Goal: Find specific page/section: Find specific page/section

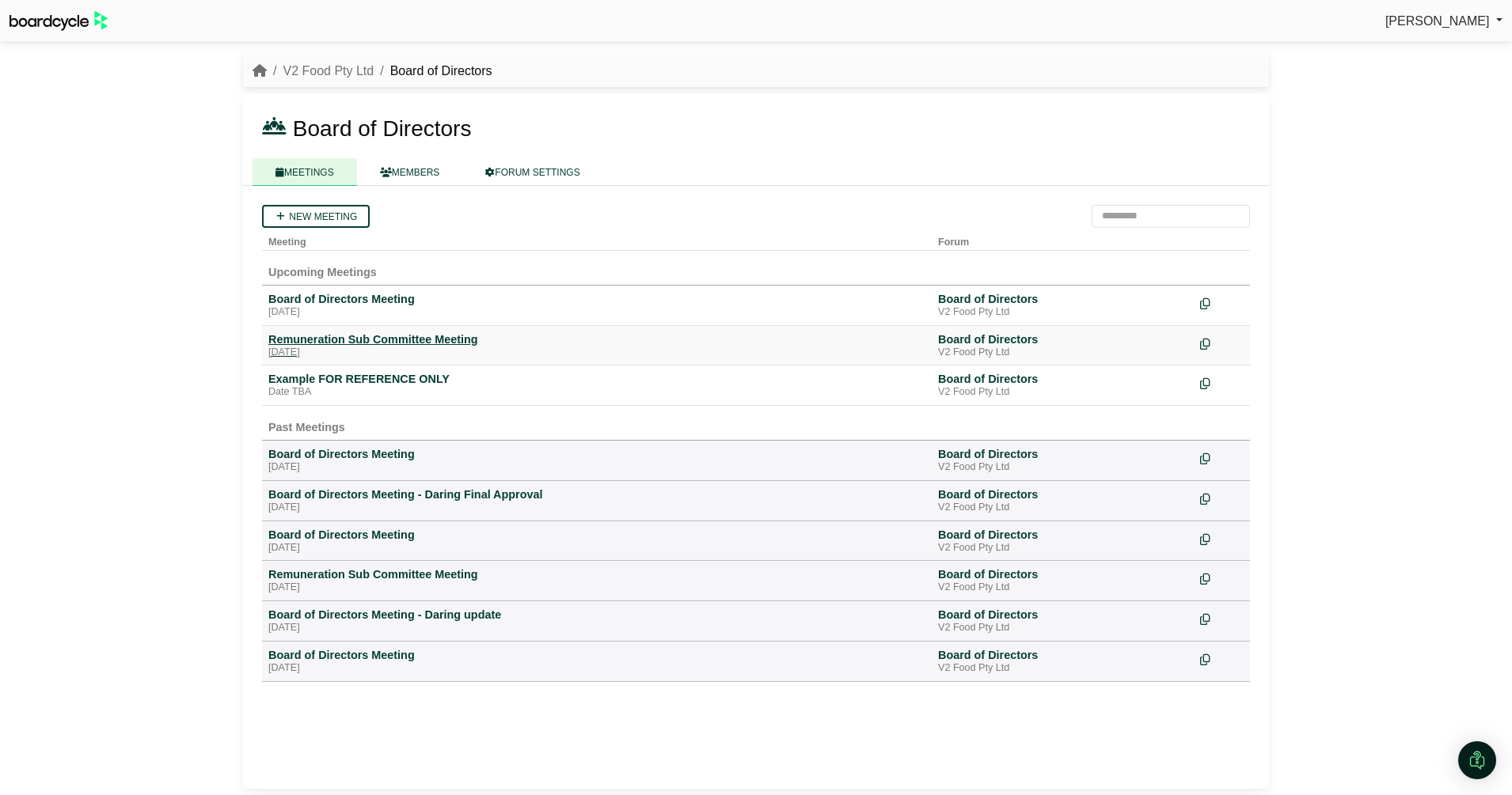
click at [363, 339] on div "Remuneration Sub Committee Meeting" at bounding box center [597, 339] width 657 height 14
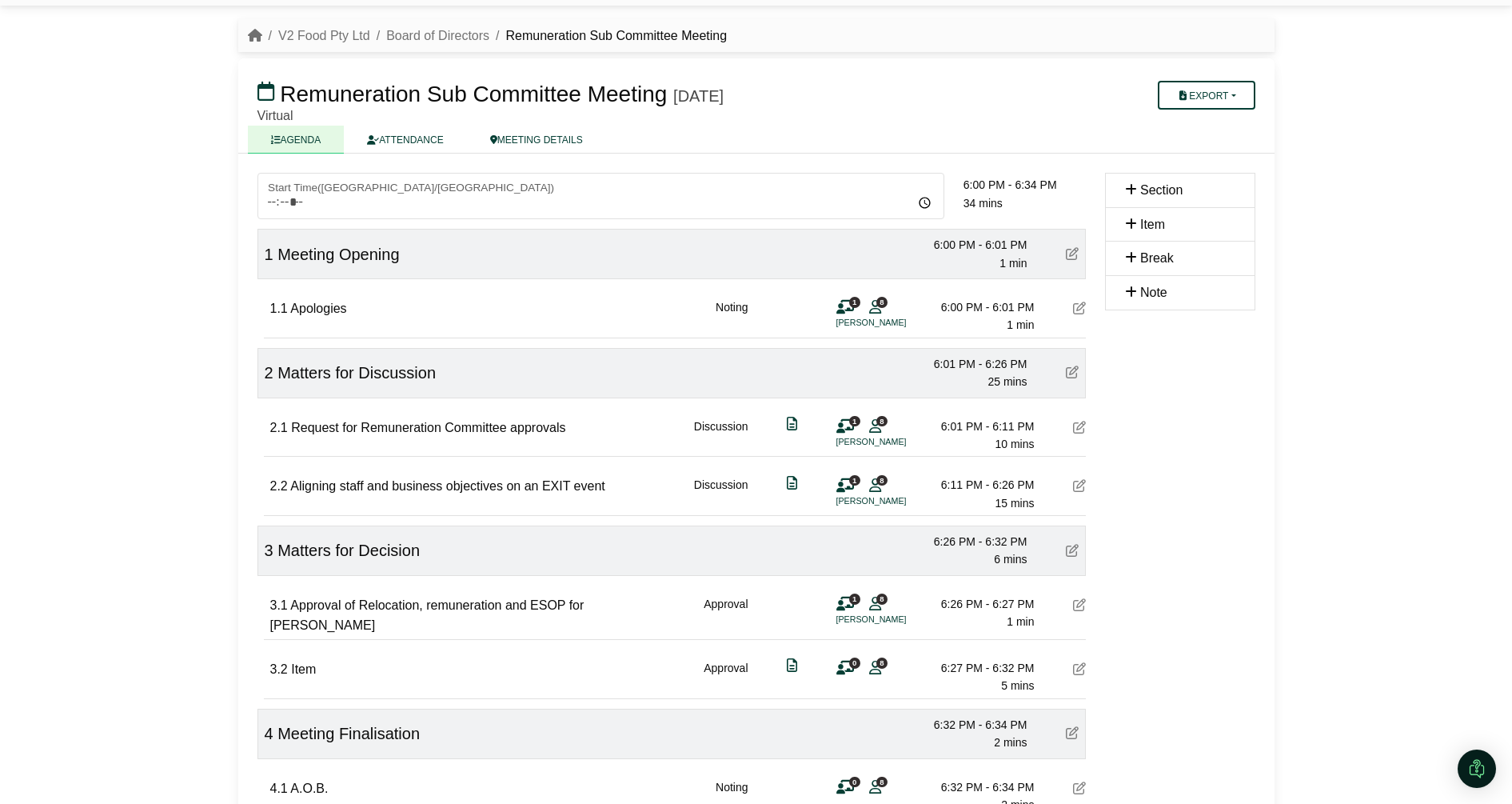
scroll to position [136, 0]
